Goal: Task Accomplishment & Management: Manage account settings

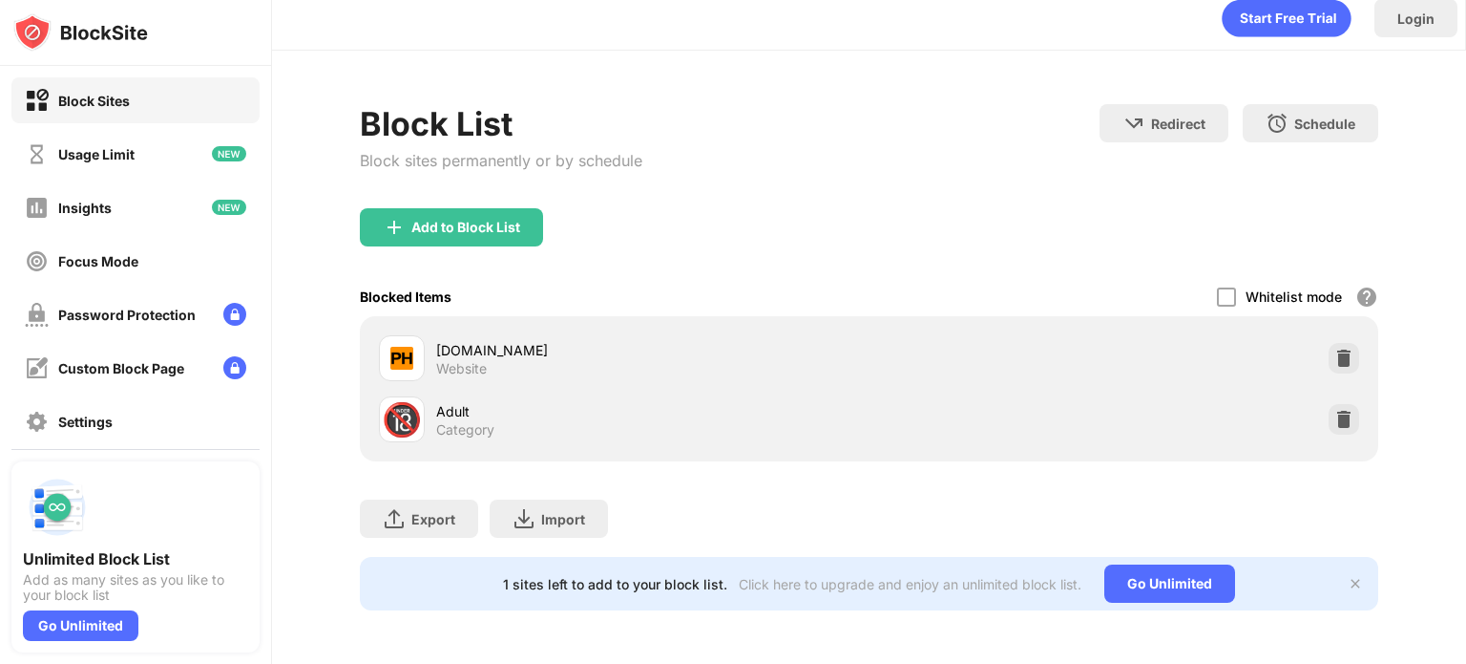
scroll to position [28, 0]
click at [474, 220] on div "Add to Block List" at bounding box center [465, 227] width 109 height 15
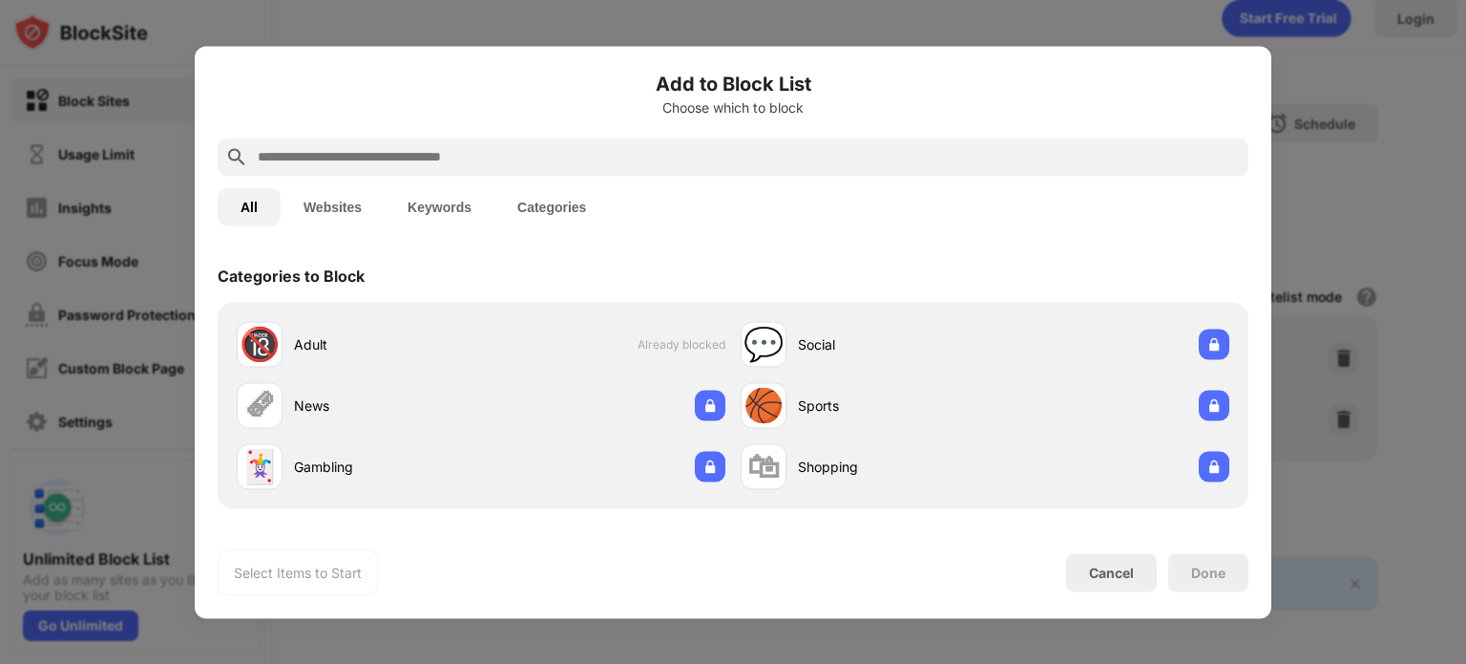
click at [545, 171] on div at bounding box center [733, 156] width 1031 height 38
click at [516, 162] on input "text" at bounding box center [748, 156] width 985 height 23
click at [497, 156] on input "text" at bounding box center [748, 156] width 985 height 23
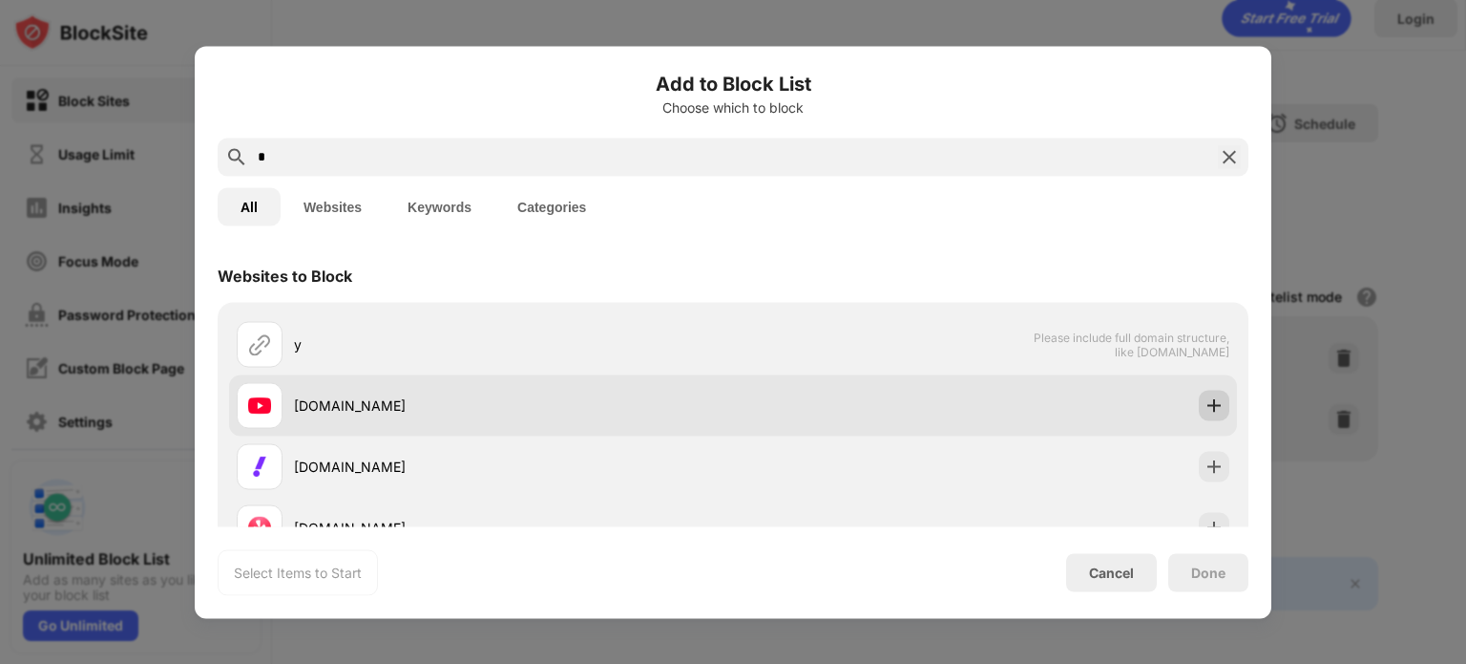
type input "*"
click at [1205, 404] on img at bounding box center [1214, 404] width 19 height 19
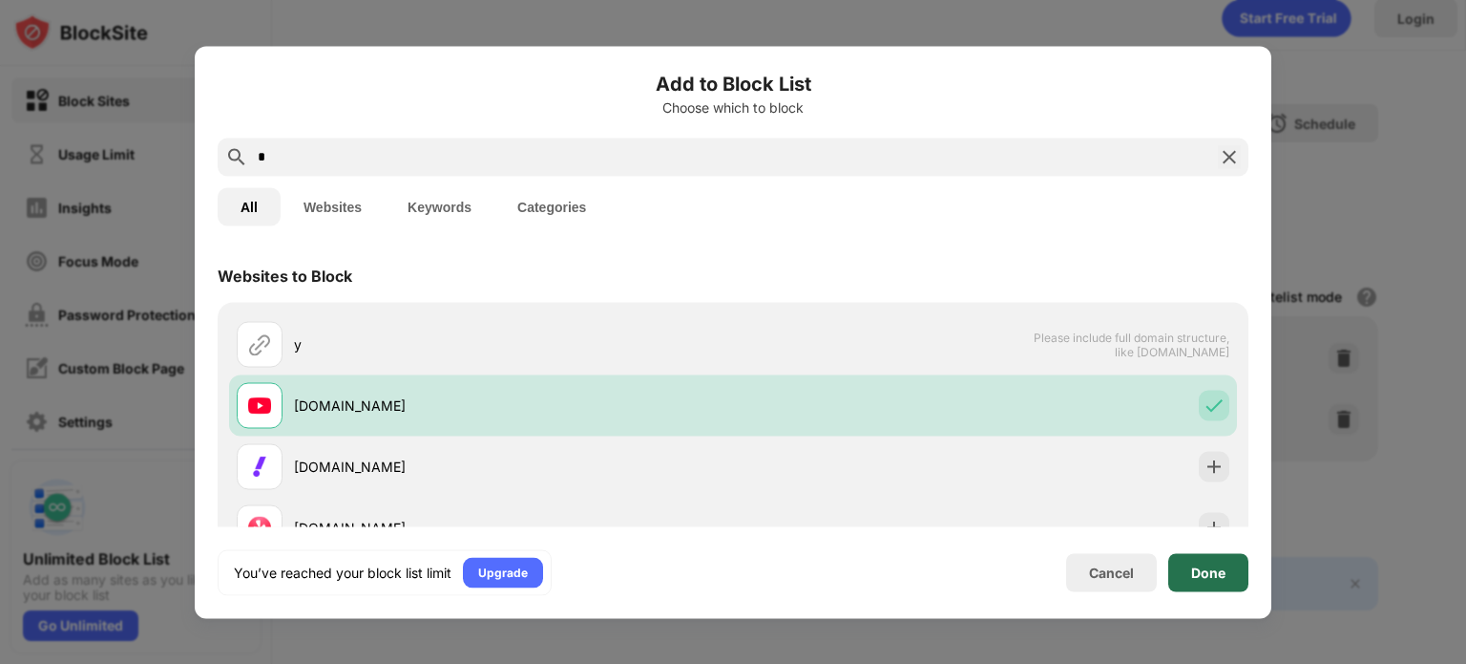
click at [1216, 572] on div "Done" at bounding box center [1208, 571] width 34 height 15
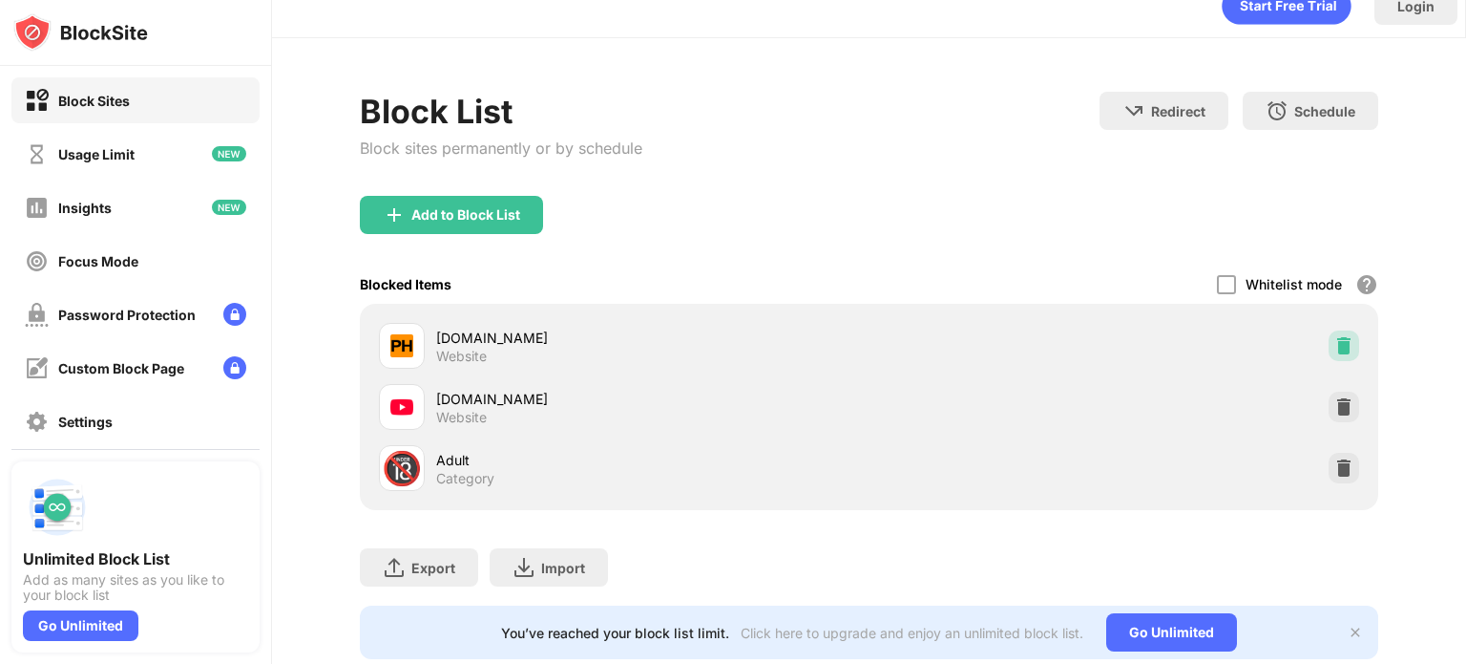
click at [1335, 341] on img at bounding box center [1344, 345] width 19 height 19
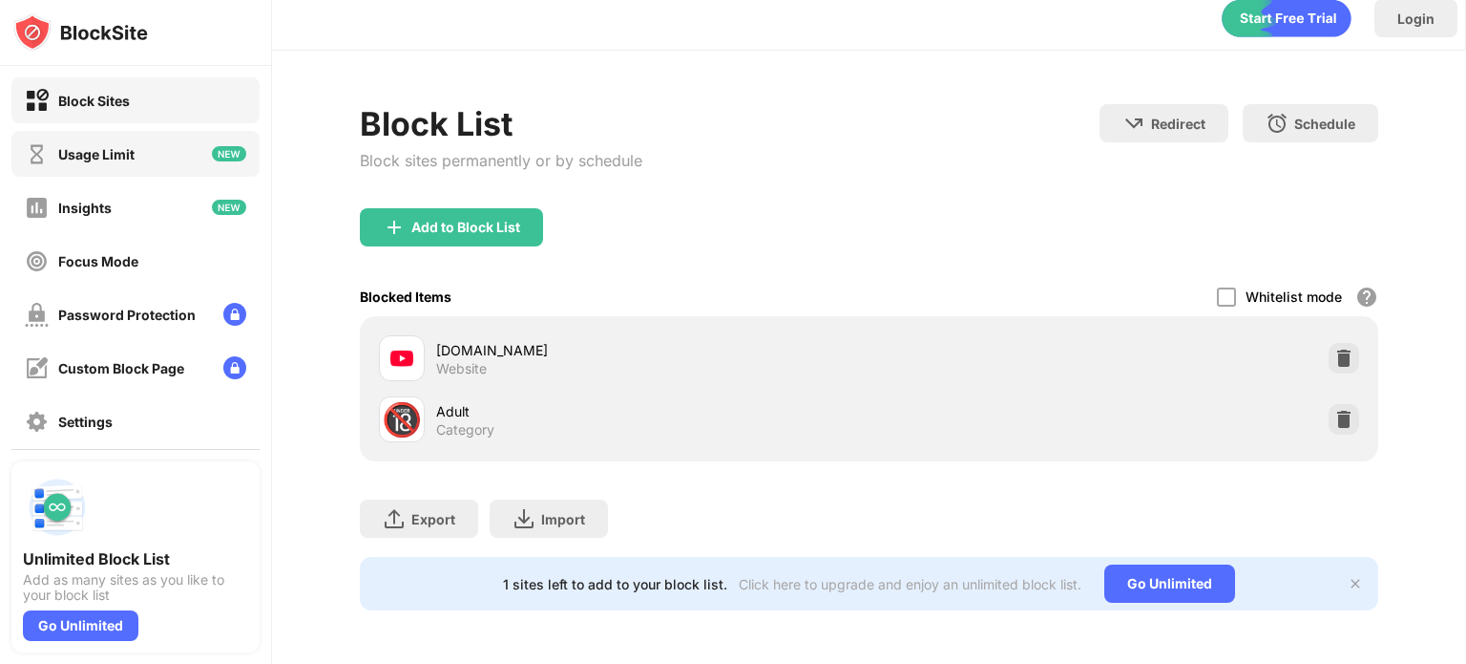
click at [143, 150] on div "Usage Limit" at bounding box center [135, 154] width 248 height 46
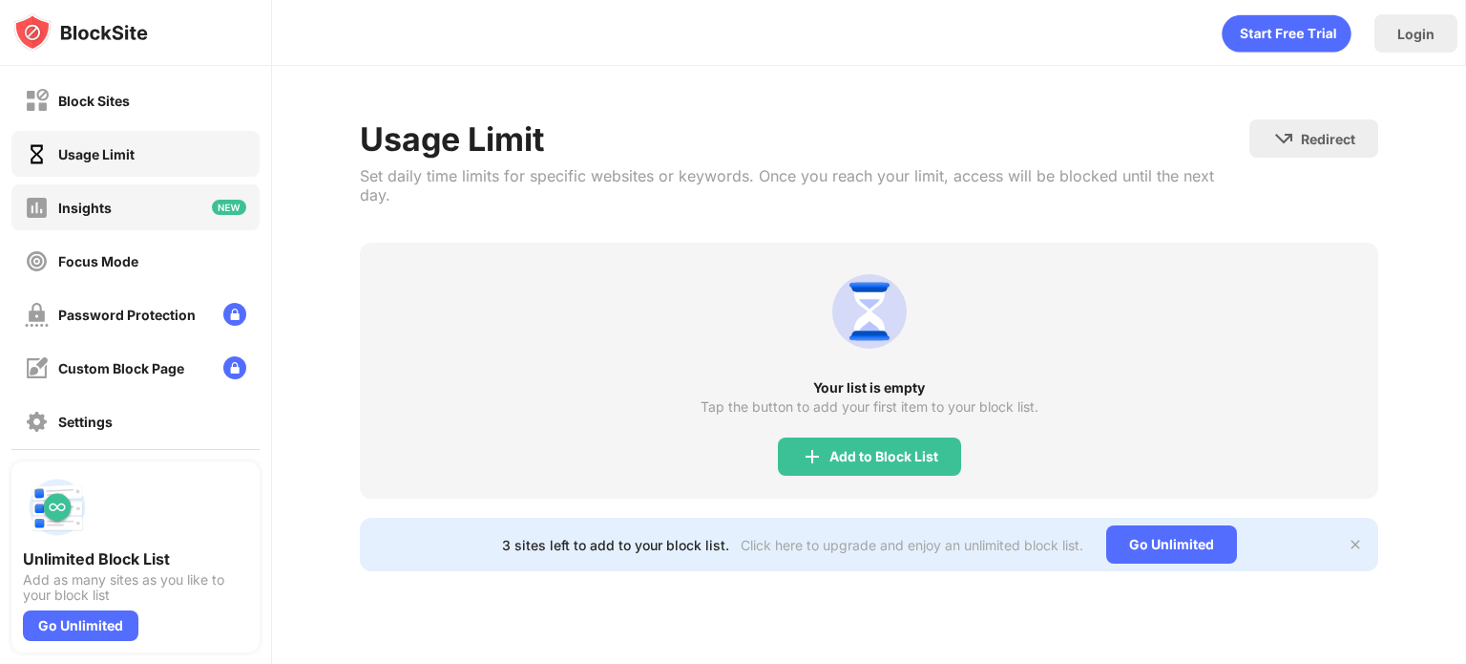
click at [158, 227] on div "Insights" at bounding box center [135, 207] width 248 height 46
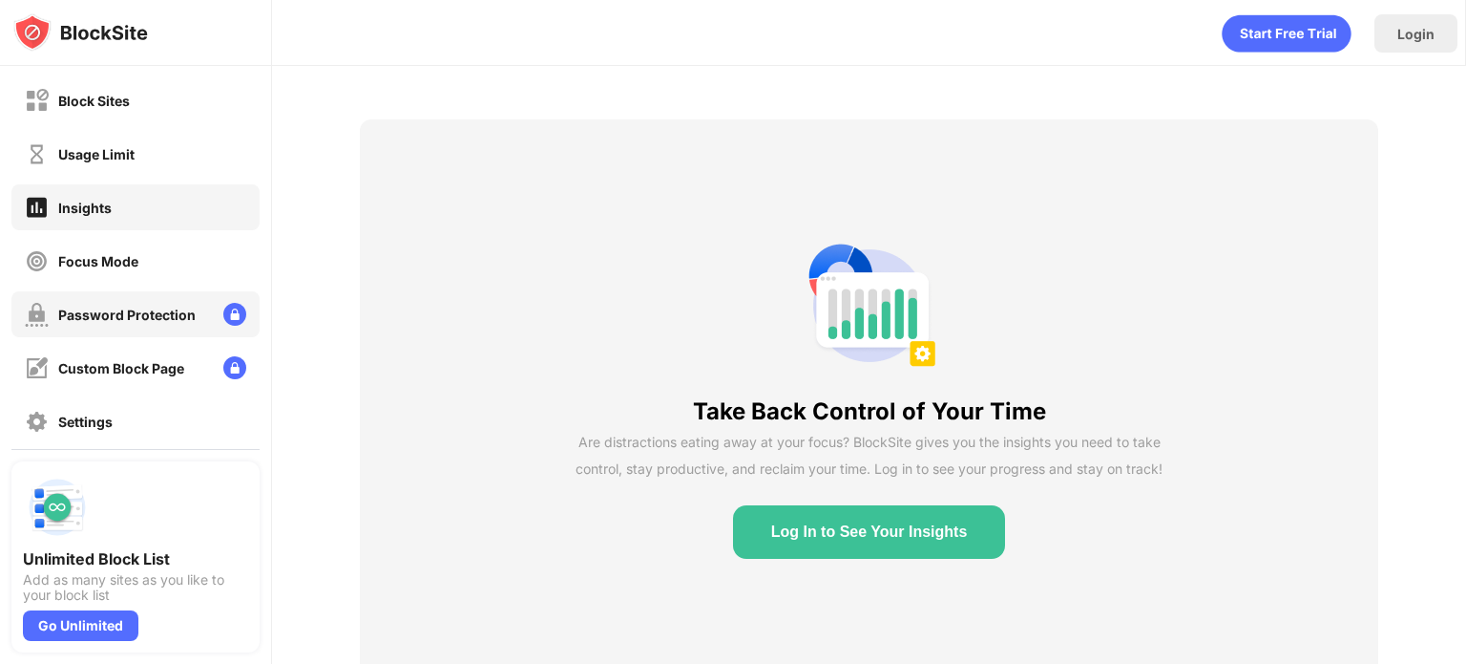
scroll to position [175, 0]
